Goal: Find specific page/section: Find specific page/section

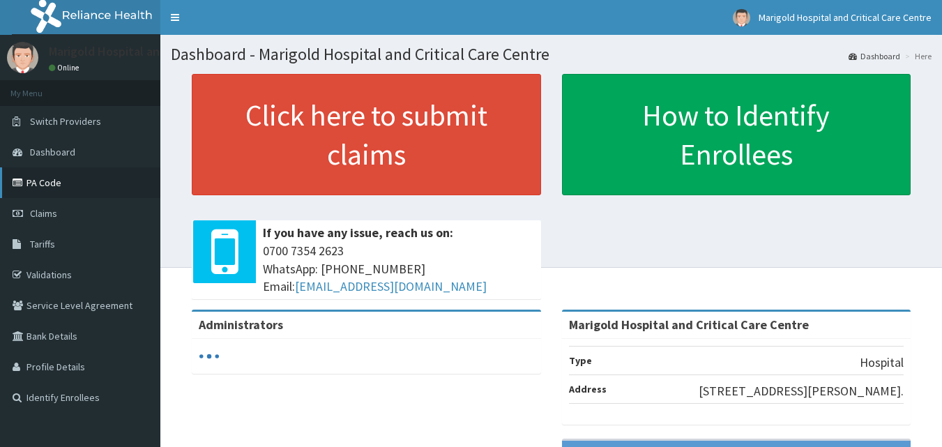
click at [45, 178] on link "PA Code" at bounding box center [80, 182] width 160 height 31
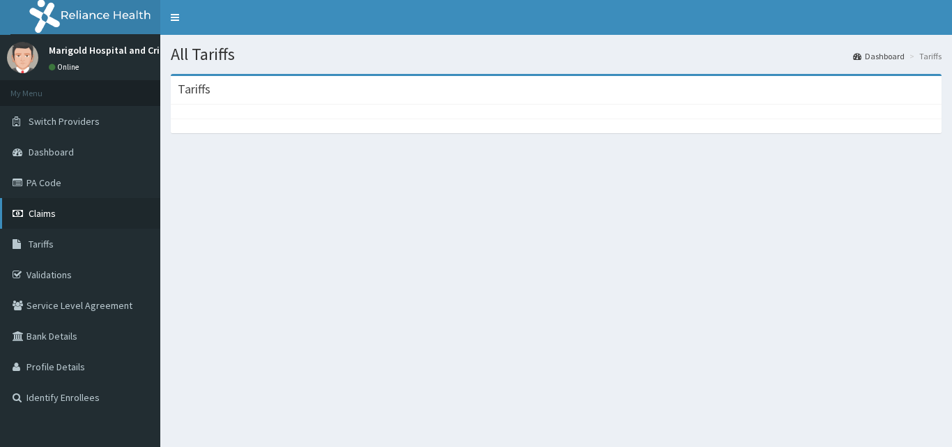
click at [49, 214] on span "Claims" at bounding box center [42, 213] width 27 height 13
click at [52, 245] on span "Tariffs" at bounding box center [41, 244] width 25 height 13
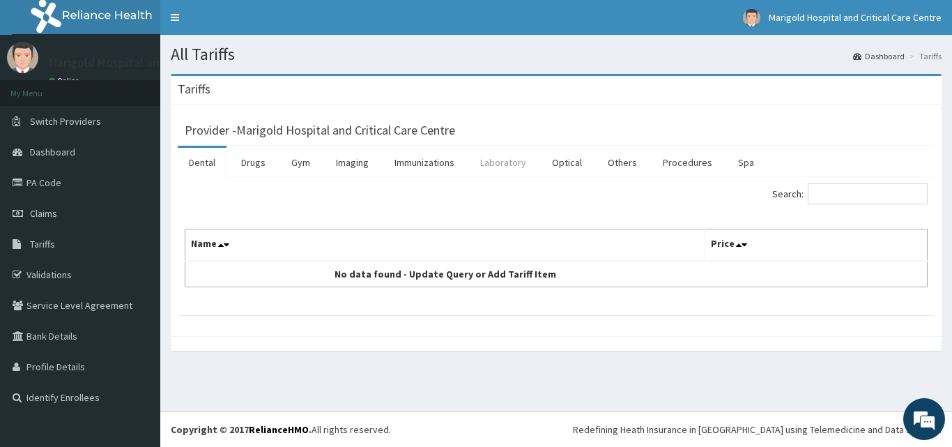
click at [503, 160] on link "Laboratory" at bounding box center [503, 162] width 68 height 29
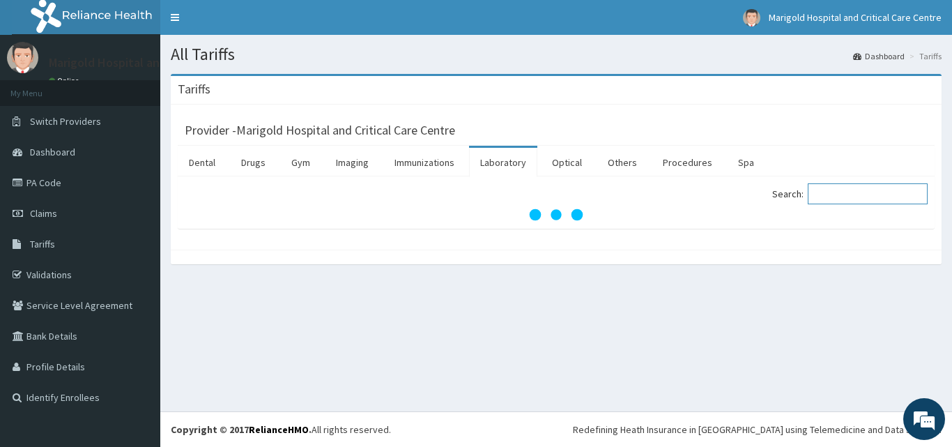
click at [869, 202] on input "Search:" at bounding box center [868, 193] width 120 height 21
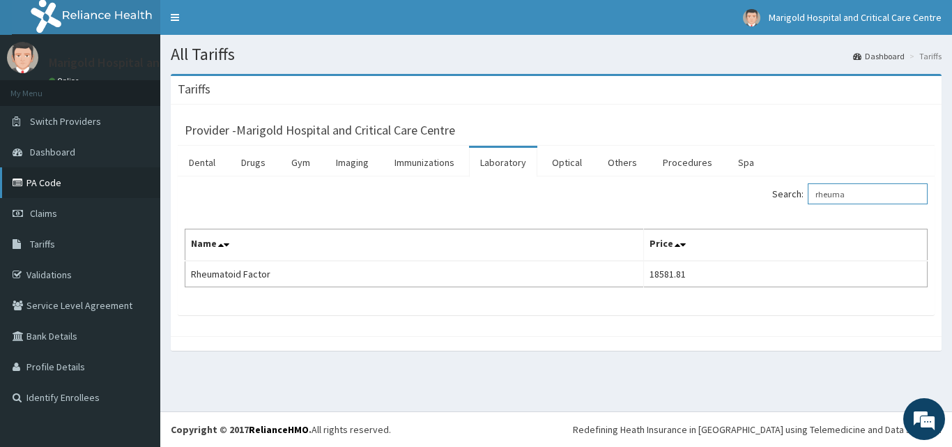
type input "rheuma"
click at [61, 184] on link "PA Code" at bounding box center [80, 182] width 160 height 31
